Goal: Navigation & Orientation: Find specific page/section

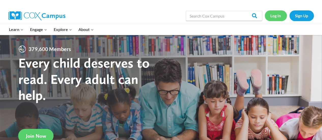
click at [271, 16] on link "Log In" at bounding box center [276, 15] width 22 height 10
click at [280, 10] on div "Log In Sign Up" at bounding box center [289, 16] width 49 height 16
click at [275, 17] on link "Log In" at bounding box center [276, 15] width 22 height 10
click at [273, 16] on link "Log In" at bounding box center [276, 15] width 22 height 10
click at [272, 20] on link "Log In" at bounding box center [276, 15] width 22 height 10
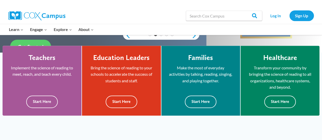
scroll to position [131, 0]
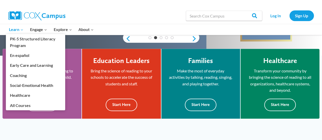
click at [19, 30] on span "Learn Expand" at bounding box center [16, 29] width 14 height 7
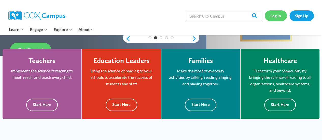
click at [274, 13] on link "Log In" at bounding box center [276, 15] width 22 height 10
